Goal: Navigation & Orientation: Find specific page/section

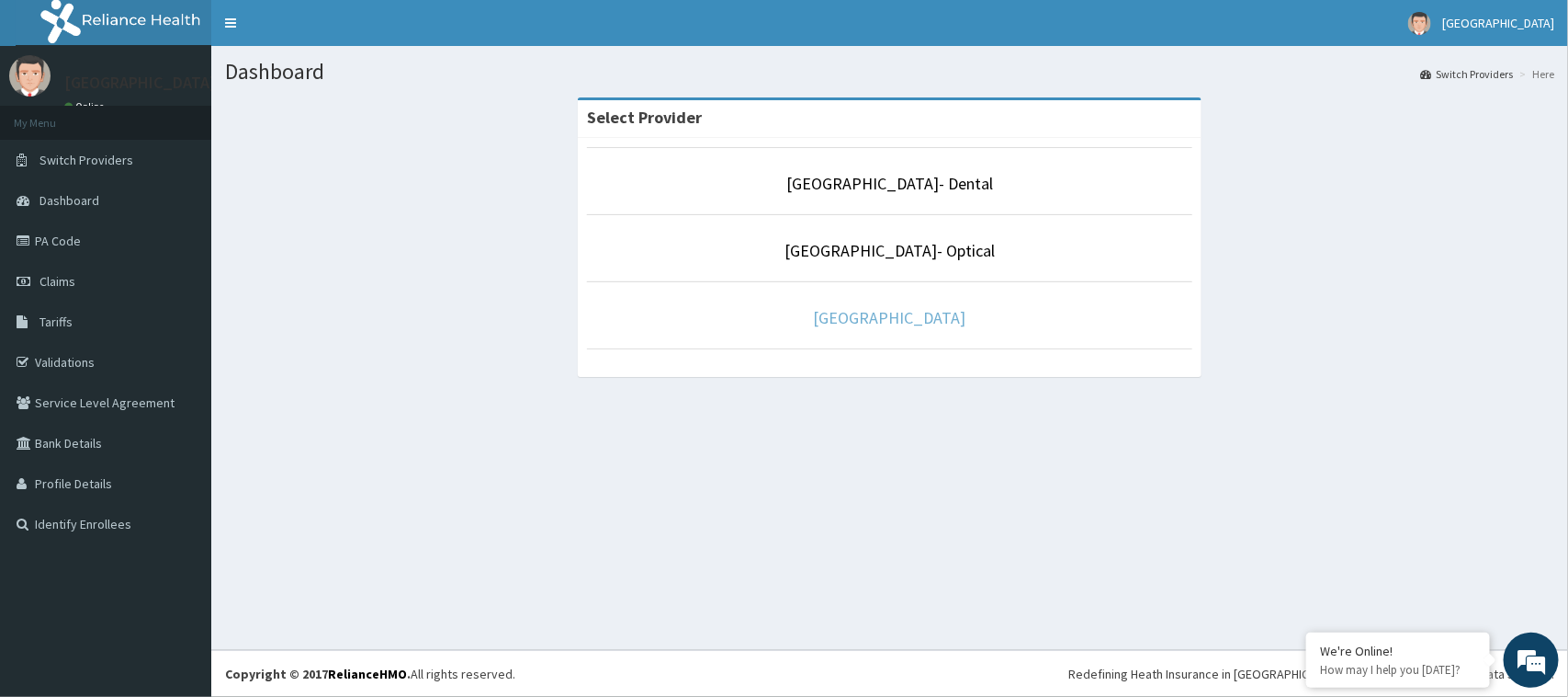
click at [905, 313] on link "[GEOGRAPHIC_DATA]" at bounding box center [889, 318] width 152 height 21
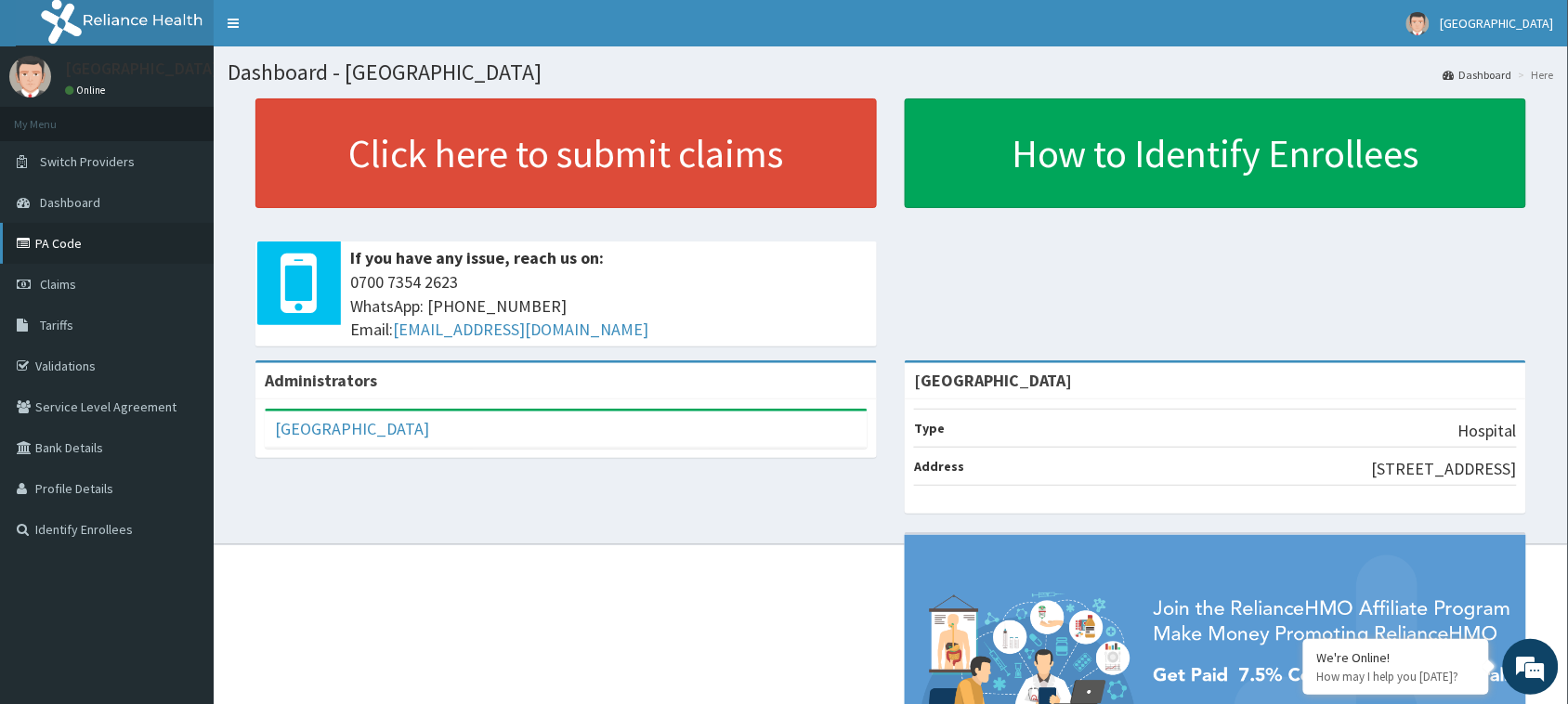
click at [62, 237] on link "PA Code" at bounding box center [107, 243] width 213 height 41
